Goal: Information Seeking & Learning: Compare options

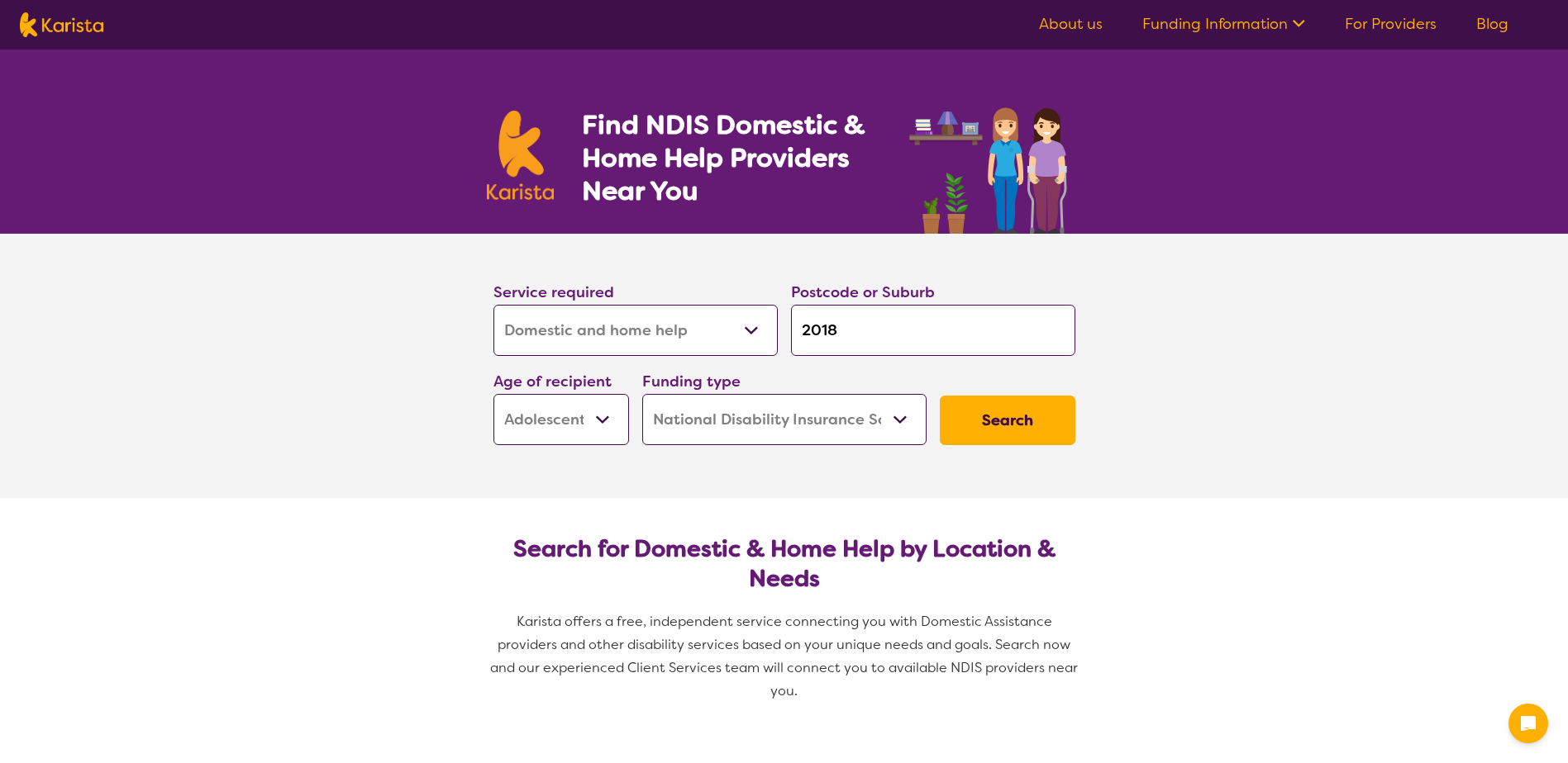
select select "Domestic and home help"
select select "AS"
select select "NDIS"
select select "Domestic and home help"
select select "AS"
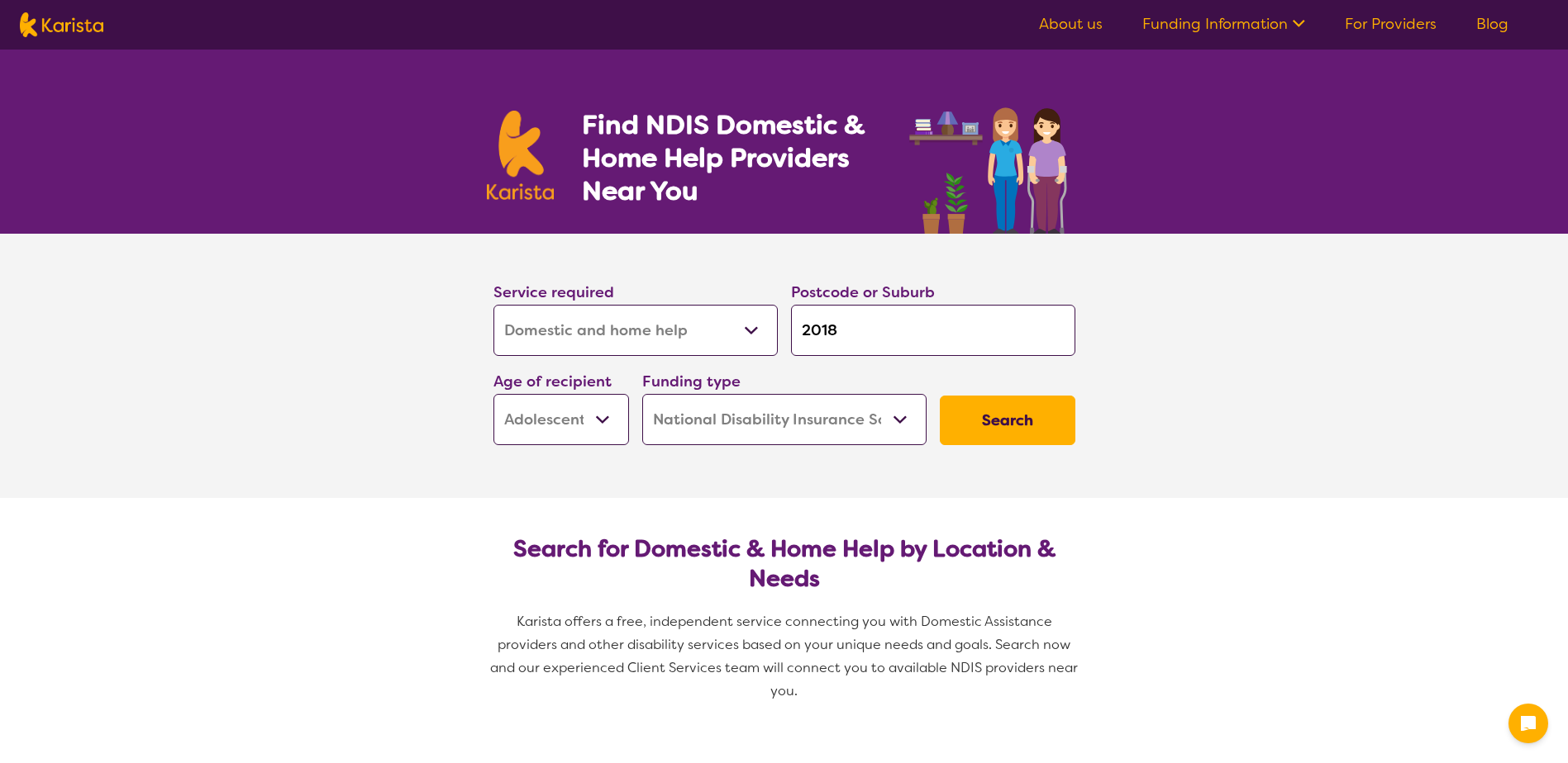
select select "NDIS"
drag, startPoint x: 0, startPoint y: 0, endPoint x: 730, endPoint y: 314, distance: 794.7
click at [730, 314] on select "Allied Health Assistant Assessment ([MEDICAL_DATA] or [MEDICAL_DATA]) Behaviour…" at bounding box center [636, 330] width 284 height 51
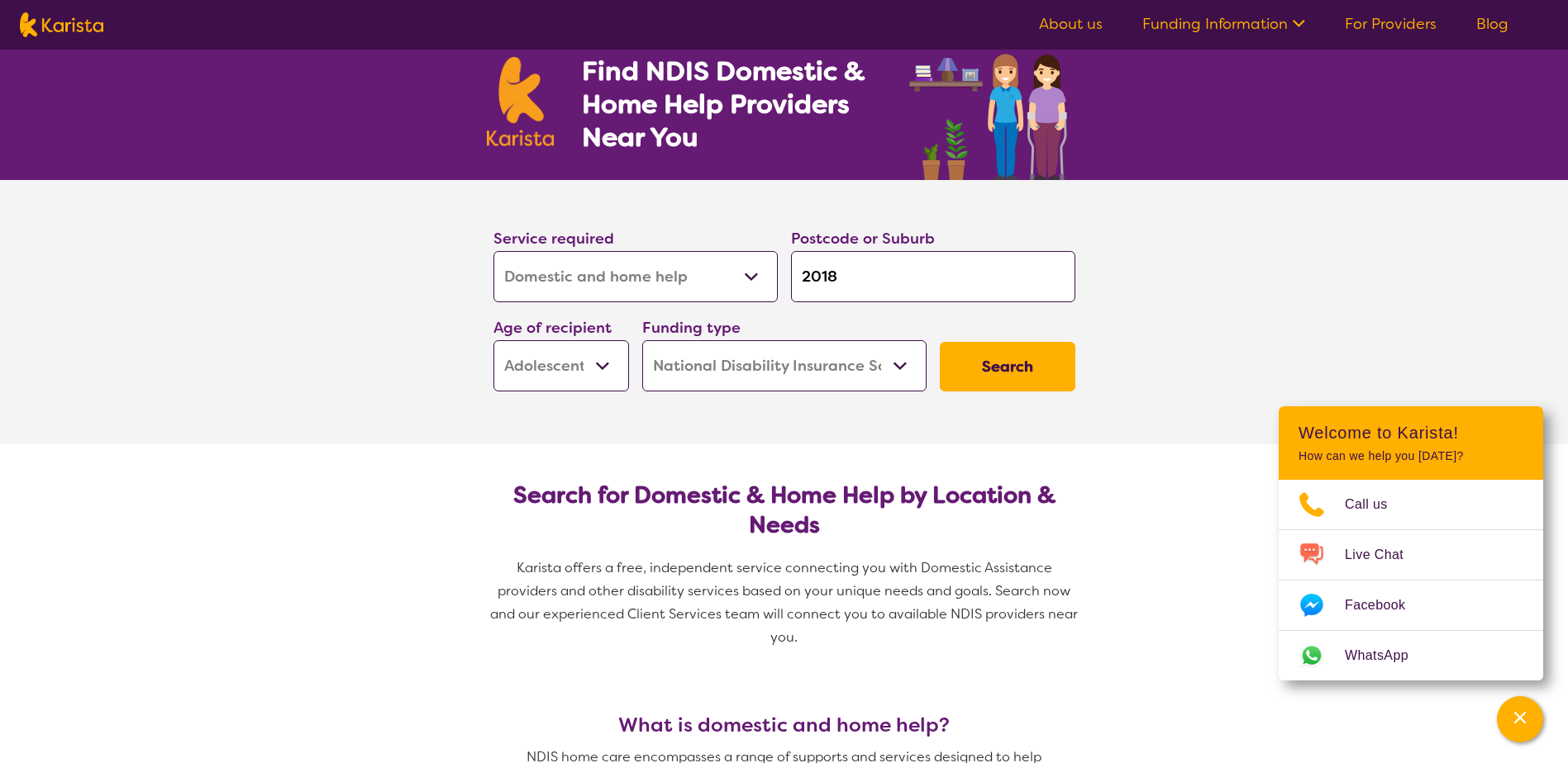
scroll to position [83, 0]
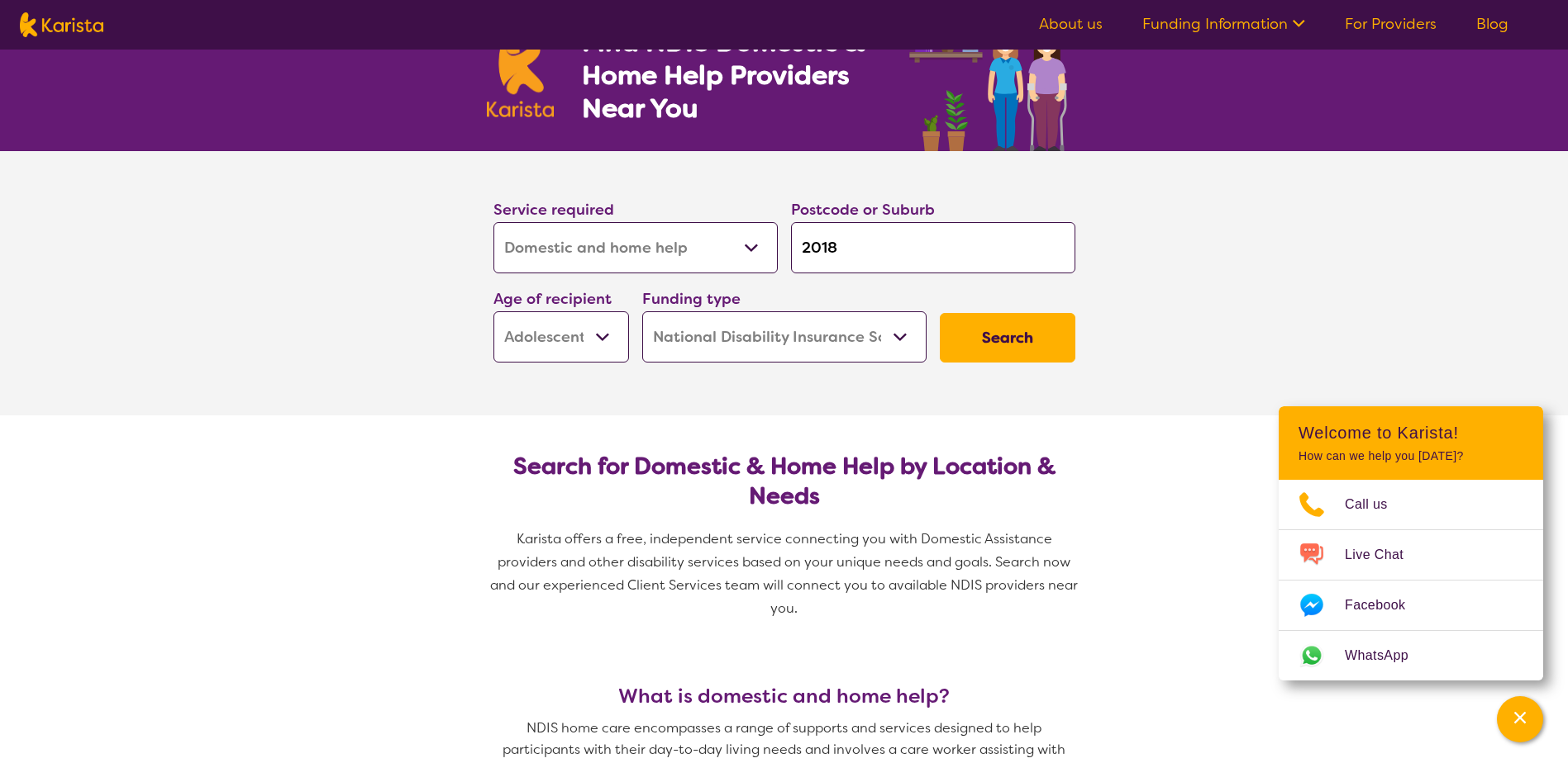
click at [688, 231] on select "Allied Health Assistant Assessment ([MEDICAL_DATA] or [MEDICAL_DATA]) Behaviour…" at bounding box center [636, 247] width 284 height 51
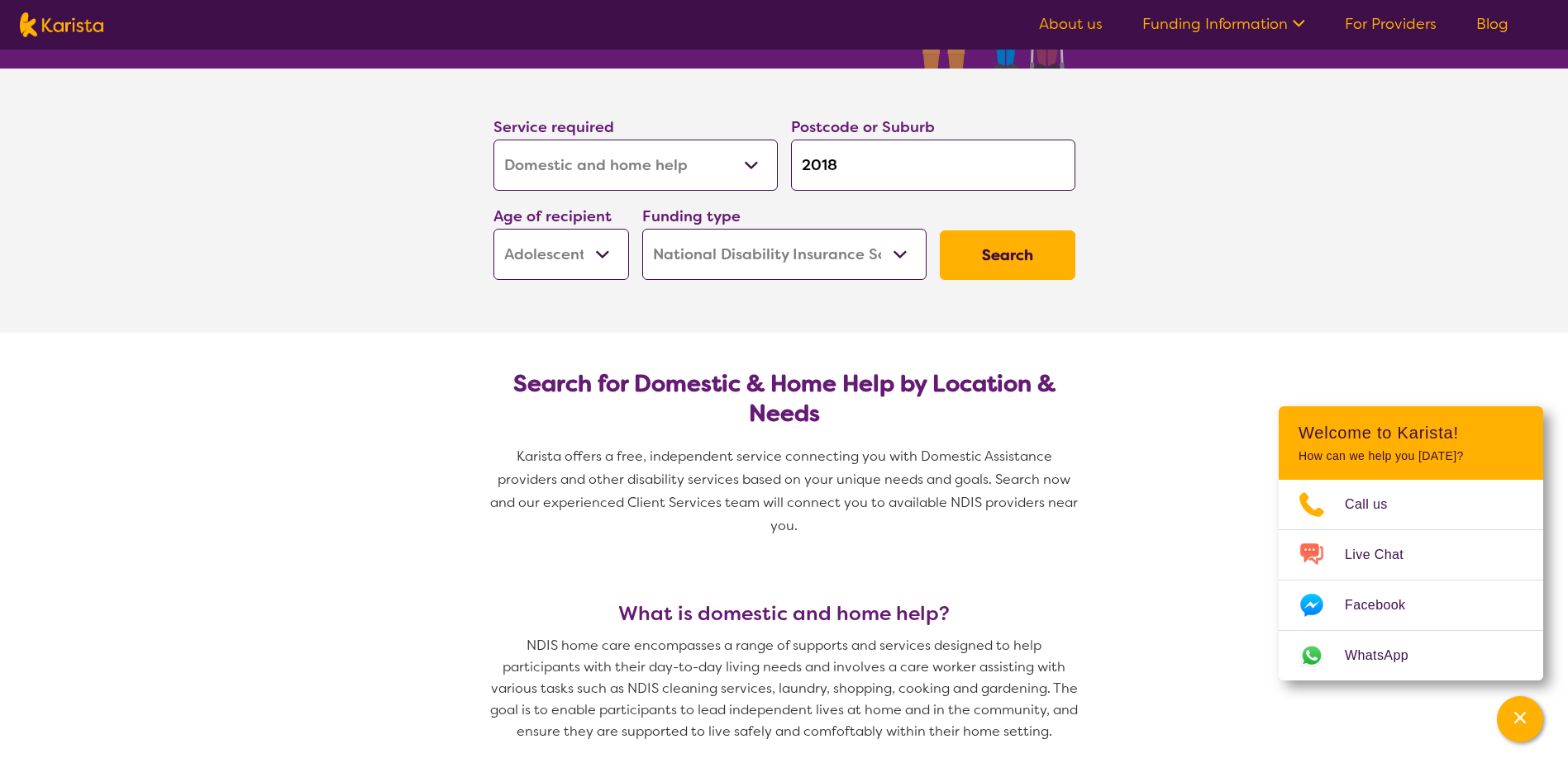
click at [679, 160] on select "Allied Health Assistant Assessment ([MEDICAL_DATA] or [MEDICAL_DATA]) Behaviour…" at bounding box center [636, 164] width 284 height 51
drag, startPoint x: 871, startPoint y: 159, endPoint x: 607, endPoint y: 149, distance: 264.2
click at [607, 149] on div "Service required Allied Health Assistant Assessment ([MEDICAL_DATA] or [MEDICAL…" at bounding box center [784, 197] width 595 height 178
type input "3"
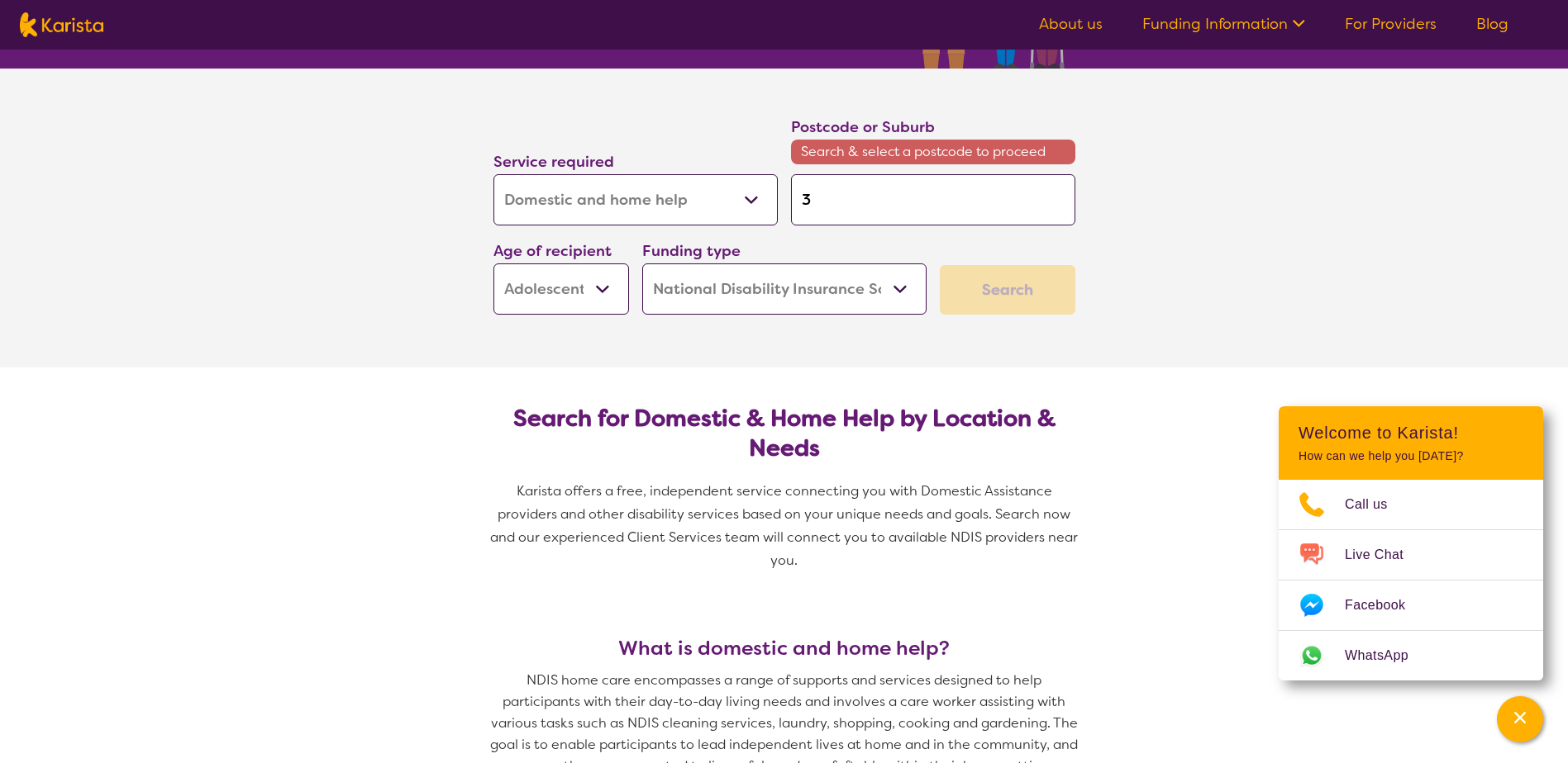
type input "30"
type input "300"
type input "3000"
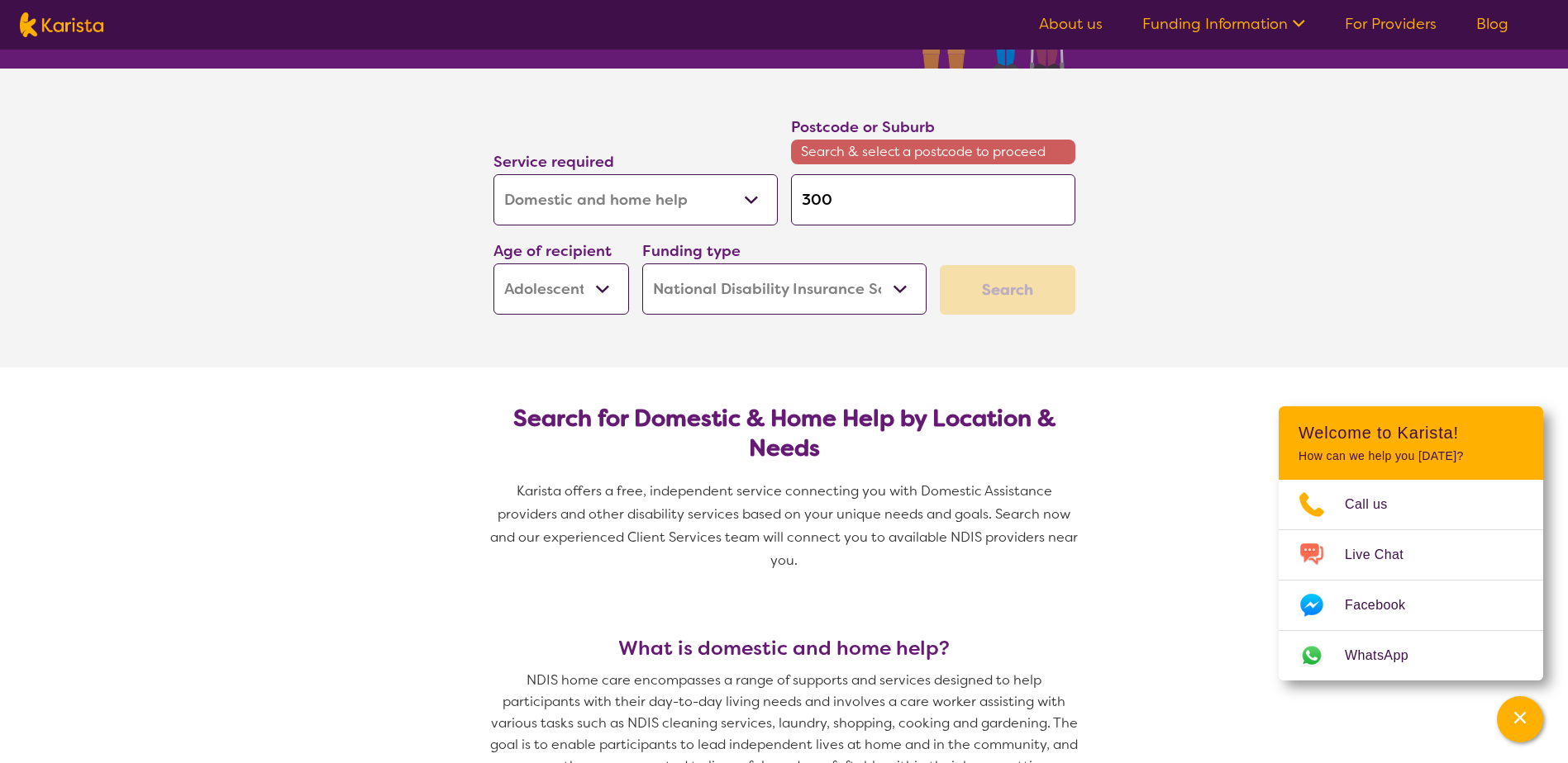
type input "3000"
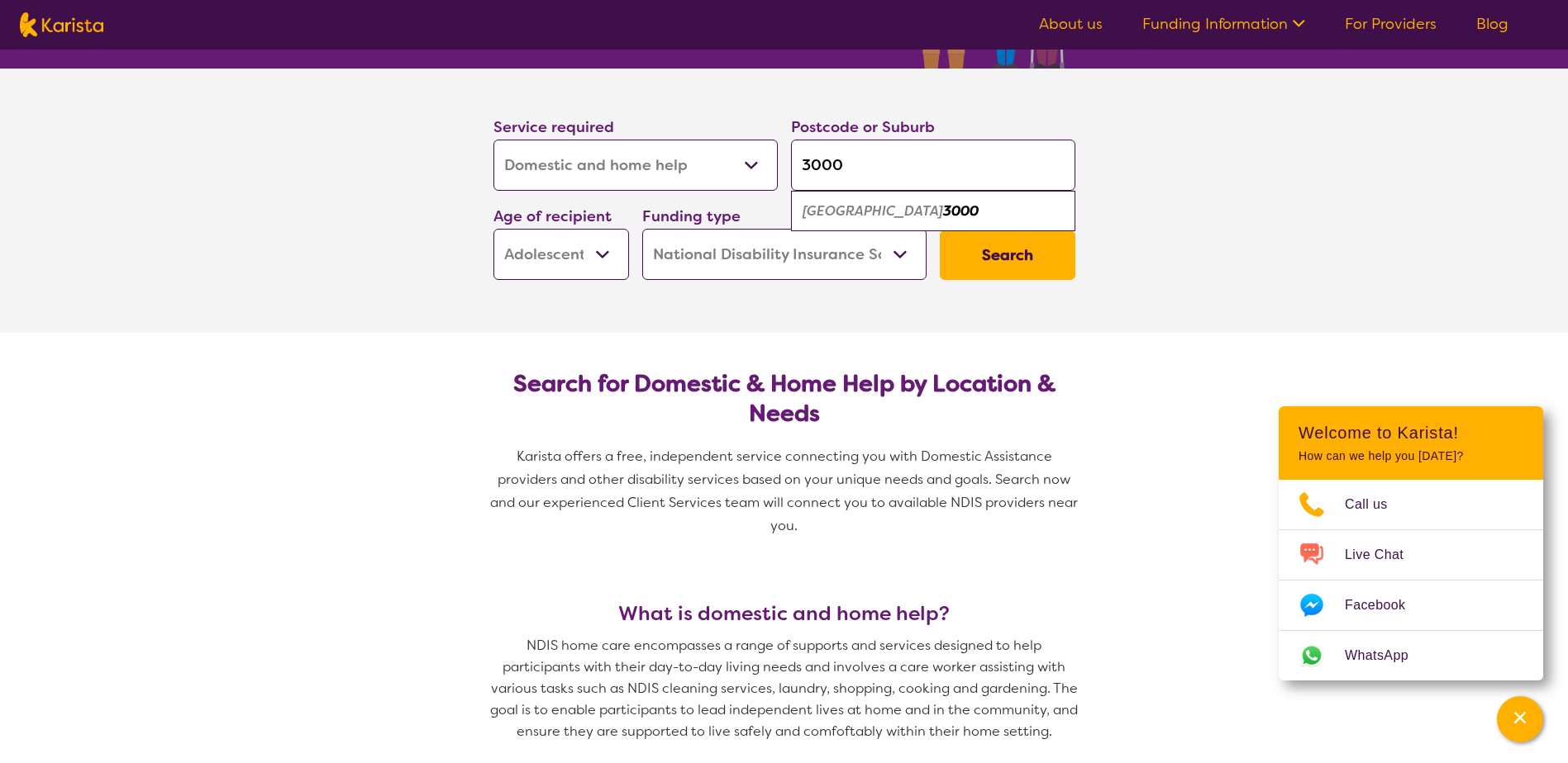
type input "3000"
click at [242, 218] on section "Service required Allied Health Assistant Assessment ([MEDICAL_DATA] or [MEDICAL…" at bounding box center [784, 201] width 1568 height 265
click at [551, 264] on select "Early Childhood - 0 to 9 Child - 10 to 11 Adolescent - 12 to 17 Adult - 18 to 6…" at bounding box center [561, 254] width 136 height 51
select select "AD"
click at [494, 229] on select "Early Childhood - 0 to 9 Child - 10 to 11 Adolescent - 12 to 17 Adult - 18 to 6…" at bounding box center [561, 254] width 136 height 51
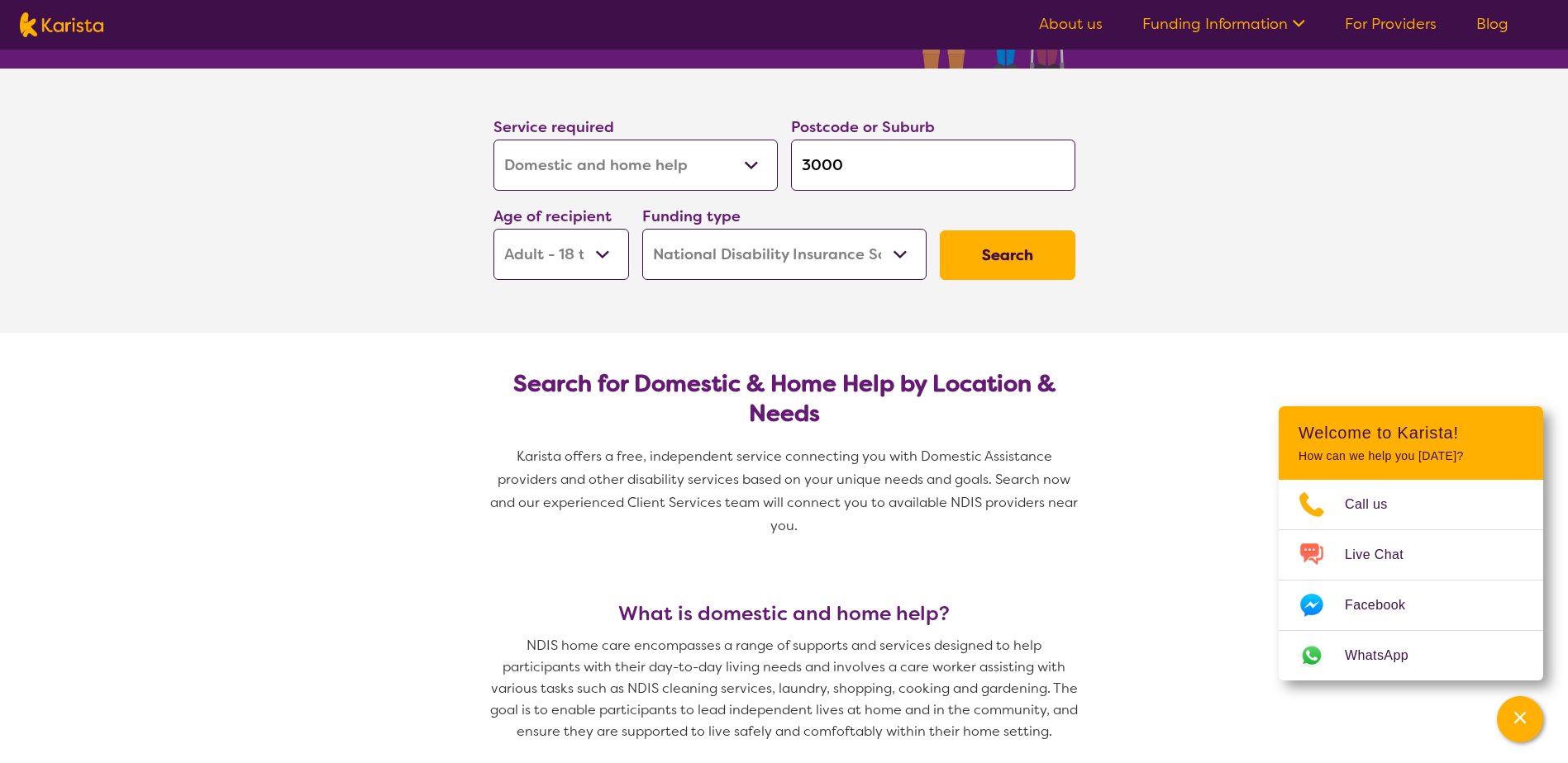
select select "AD"
click at [857, 241] on select "Home Care Package (HCP) National Disability Insurance Scheme (NDIS) I don't know" at bounding box center [784, 254] width 284 height 51
click at [857, 245] on select "Home Care Package (HCP) National Disability Insurance Scheme (NDIS) I don't know" at bounding box center [784, 254] width 284 height 51
click at [969, 252] on button "Search" at bounding box center [1008, 255] width 136 height 49
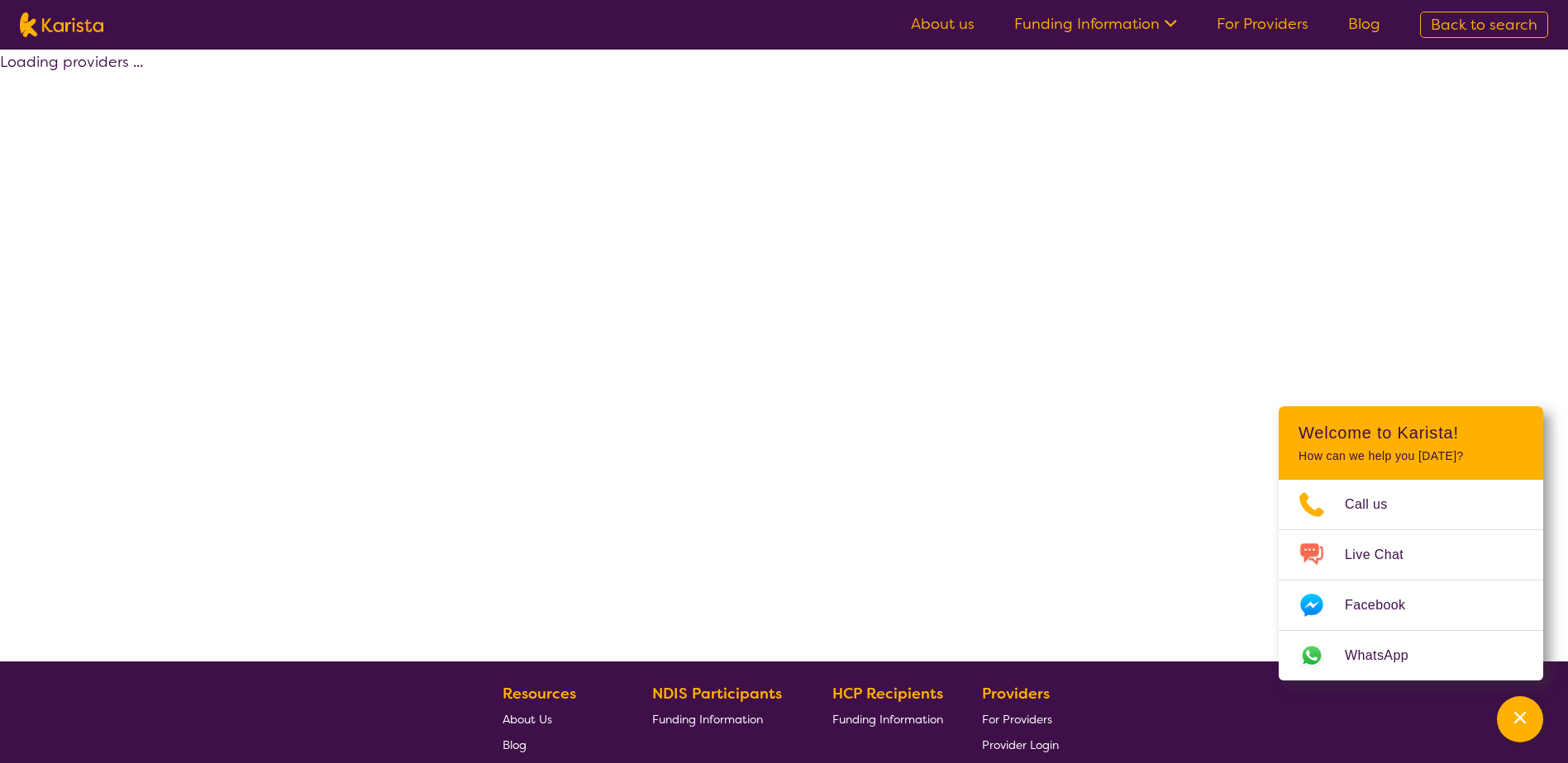
select select "by_score"
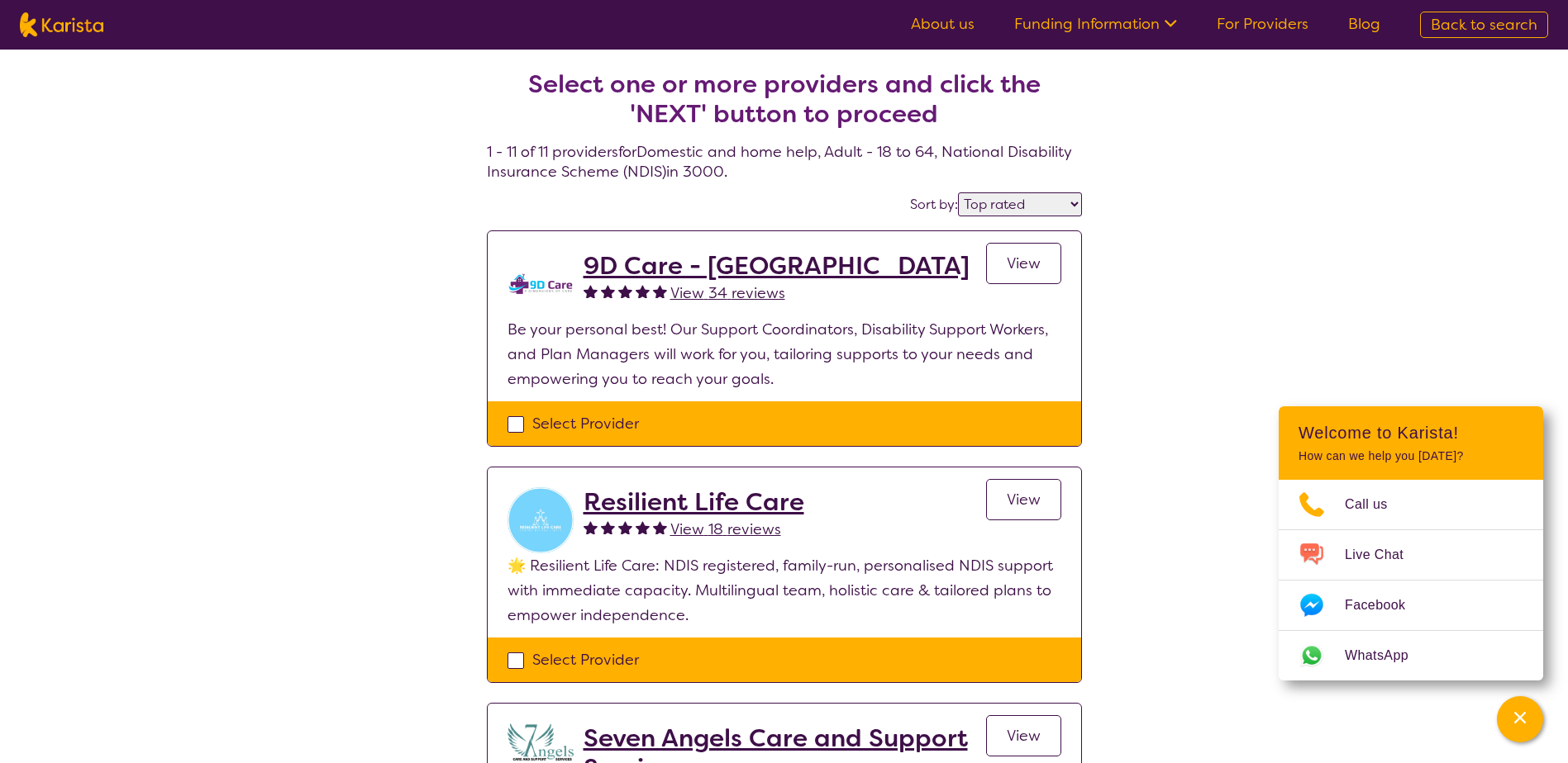
select select "Domestic and home help"
select select "AD"
select select "NDIS"
select select "Domestic and home help"
select select "AD"
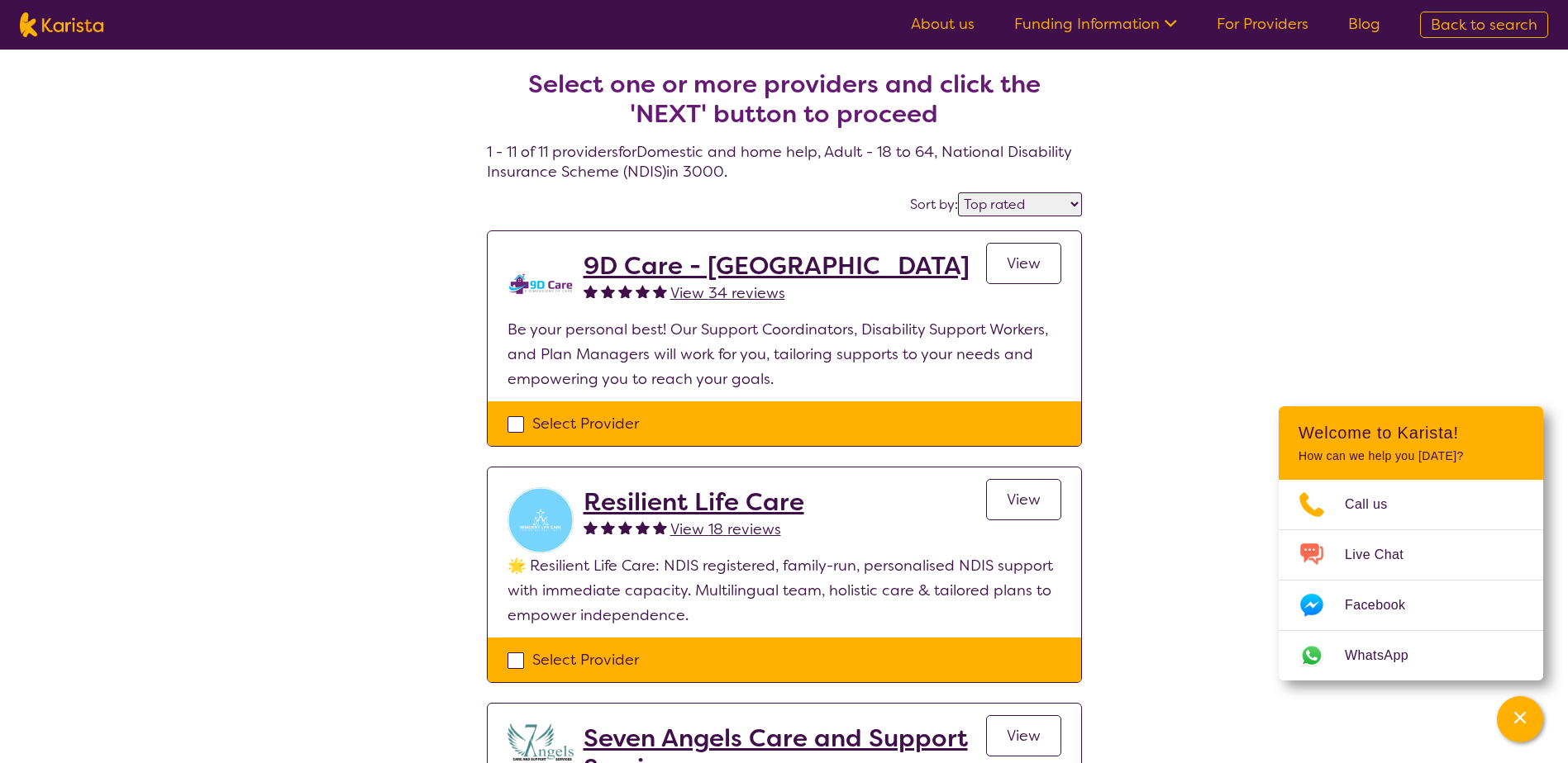
select select "NDIS"
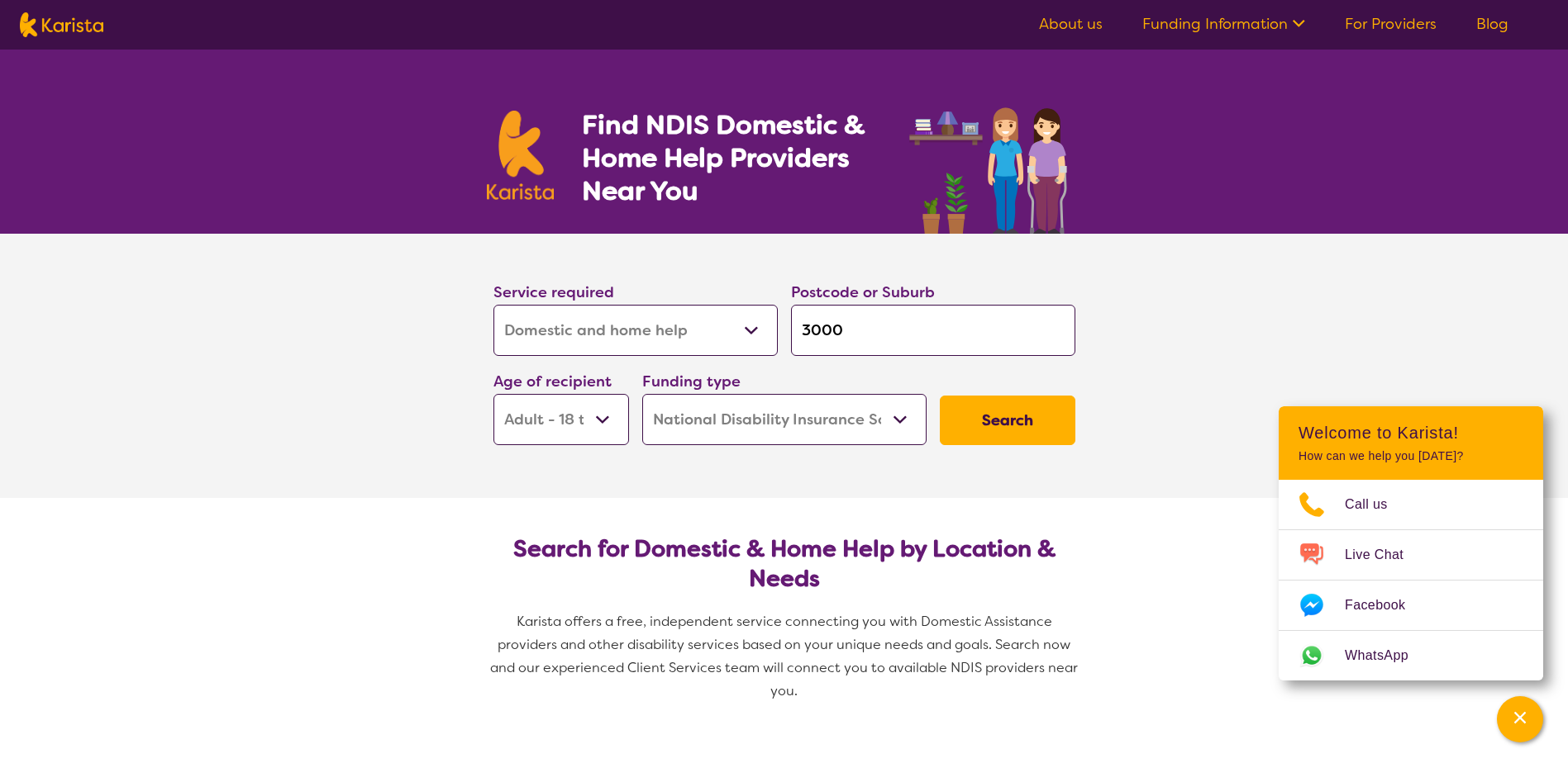
click at [722, 323] on select "Allied Health Assistant Assessment ([MEDICAL_DATA] or [MEDICAL_DATA]) Behaviour…" at bounding box center [636, 330] width 284 height 51
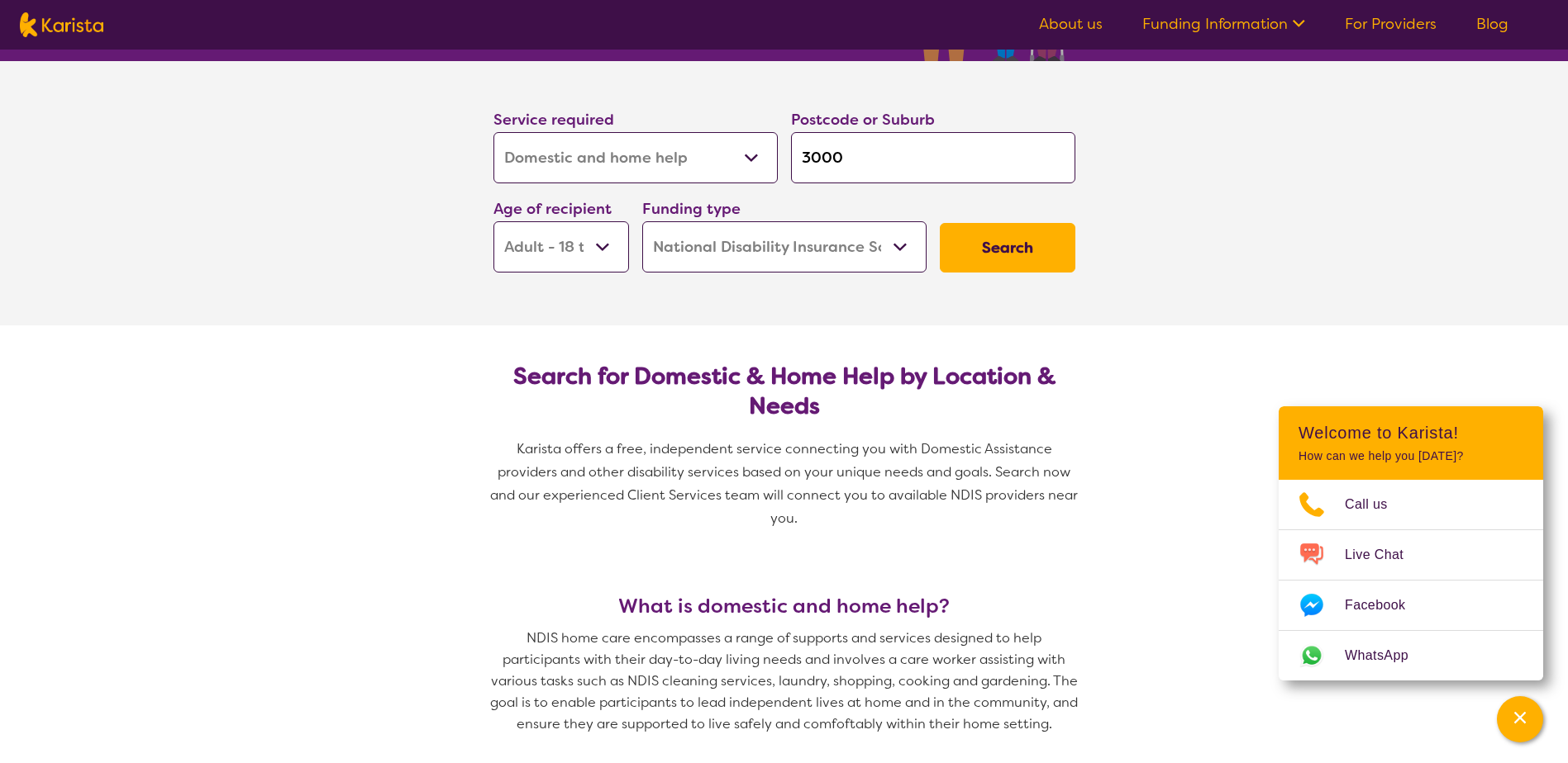
scroll to position [165, 0]
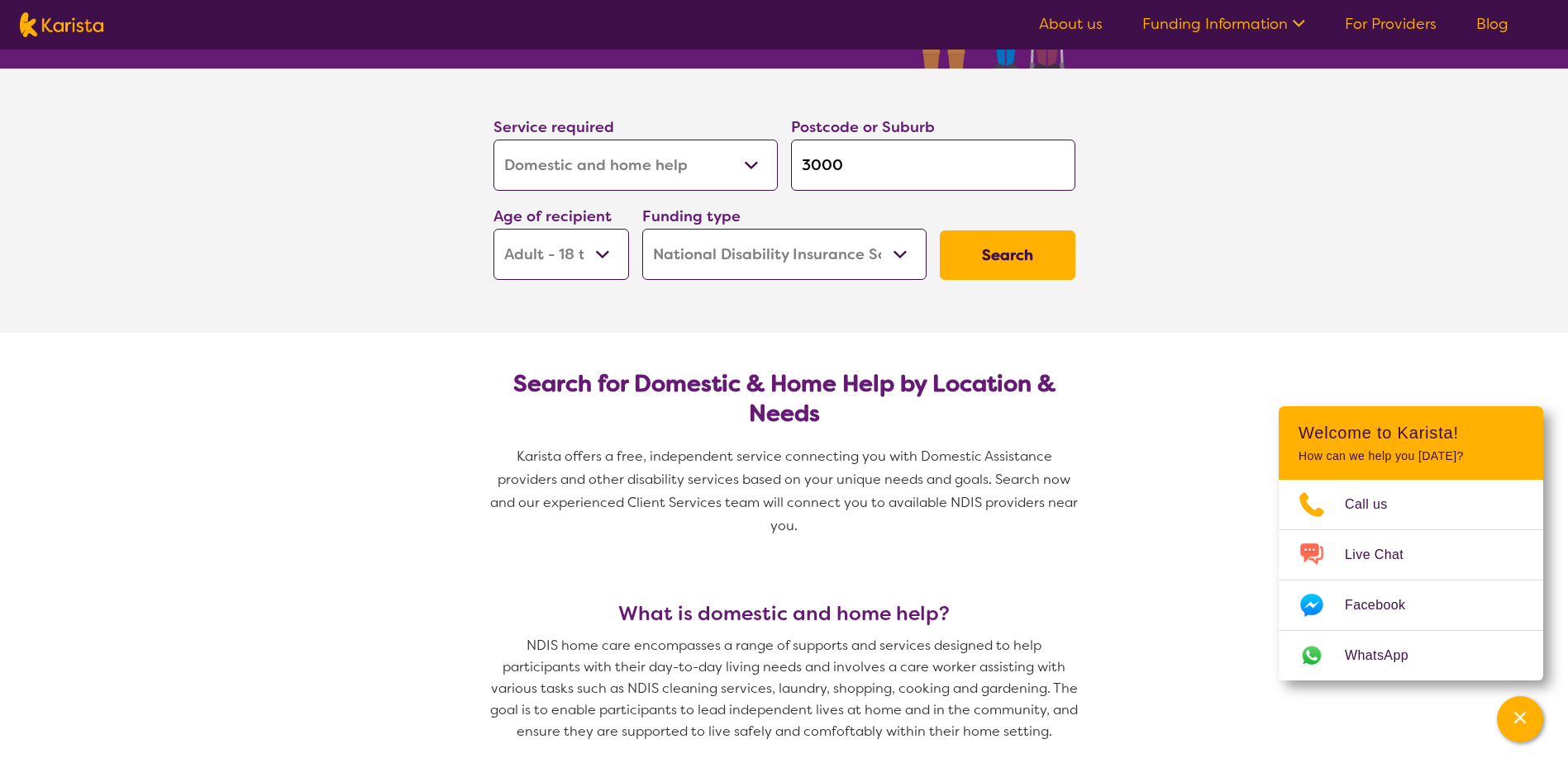
click at [578, 167] on select "Allied Health Assistant Assessment ([MEDICAL_DATA] or [MEDICAL_DATA]) Behaviour…" at bounding box center [636, 164] width 284 height 51
click at [603, 163] on select "Allied Health Assistant Assessment ([MEDICAL_DATA] or [MEDICAL_DATA]) Behaviour…" at bounding box center [636, 164] width 284 height 51
select select "Support worker"
click at [494, 139] on select "Allied Health Assistant Assessment ([MEDICAL_DATA] or [MEDICAL_DATA]) Behaviour…" at bounding box center [636, 164] width 284 height 51
select select "Support worker"
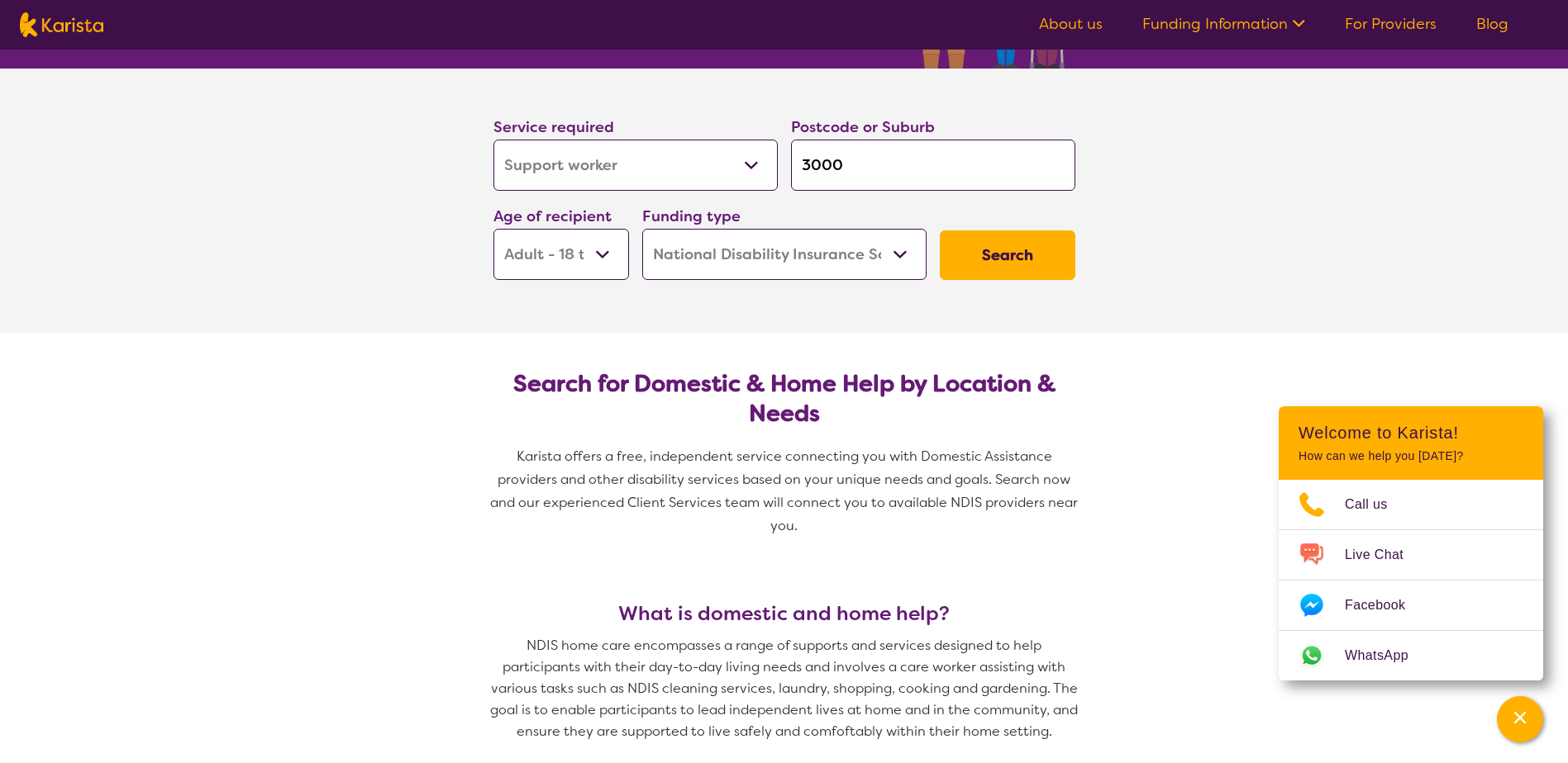
click at [1032, 248] on button "Search" at bounding box center [1008, 255] width 136 height 49
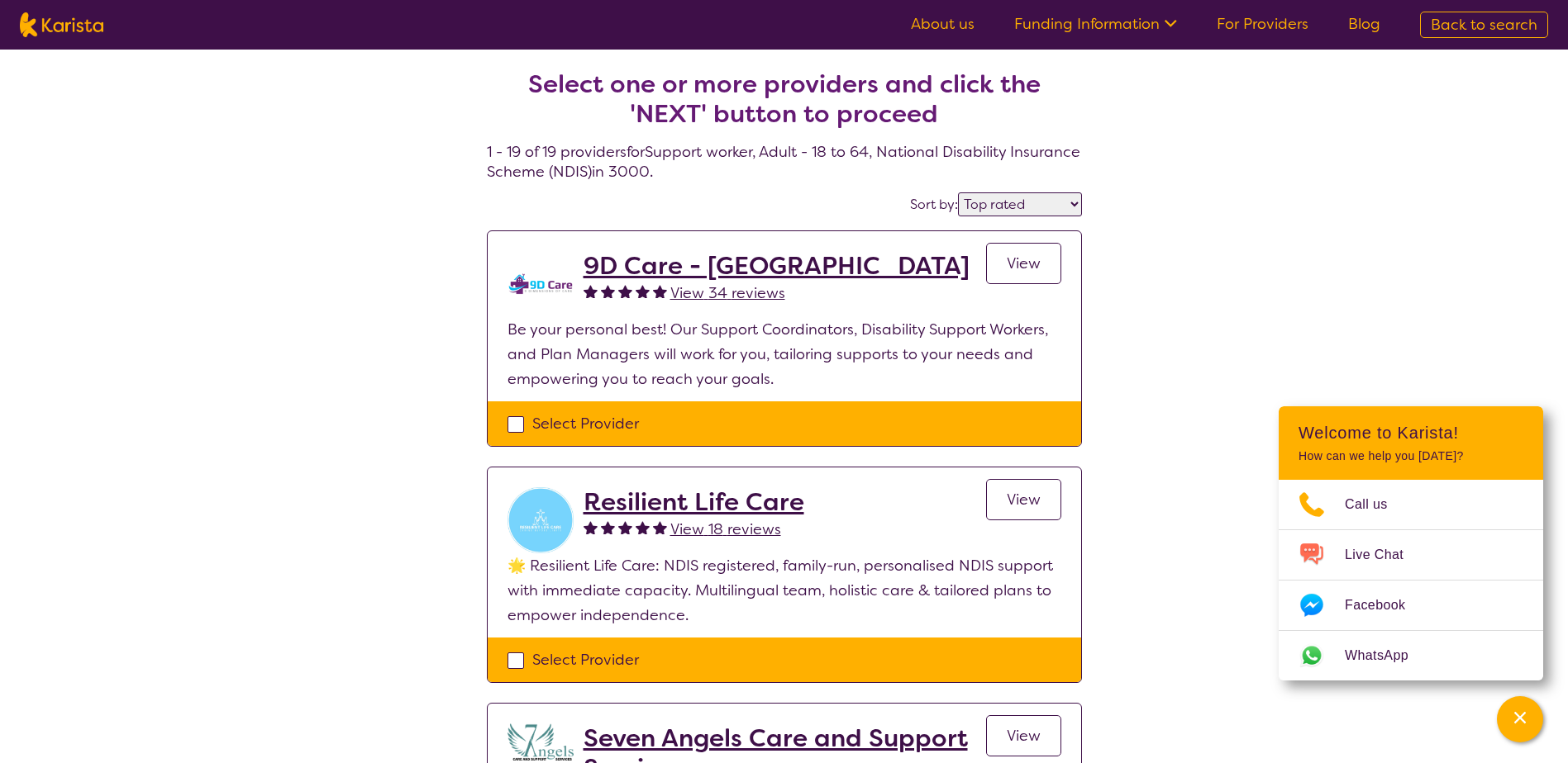
click at [1047, 197] on select "Highly reviewed Top rated" at bounding box center [1019, 204] width 124 height 24
select select "highly_reviewed"
click at [958, 192] on select "Highly reviewed Top rated" at bounding box center [1019, 204] width 124 height 24
